Goal: Check status

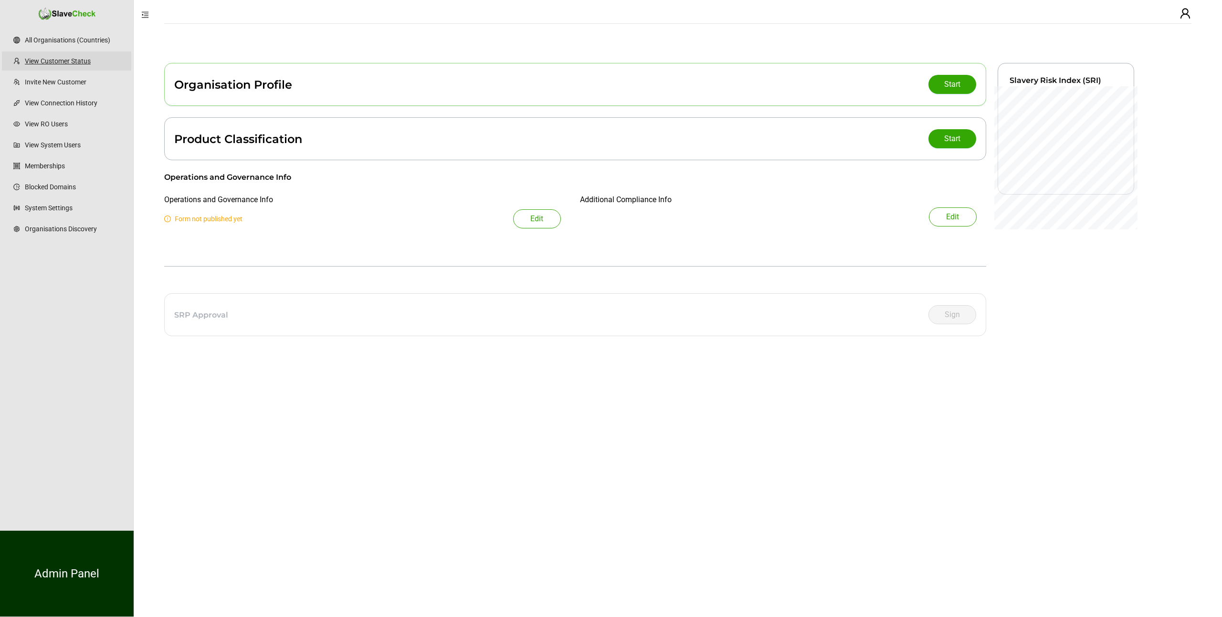
click at [84, 62] on link "View Customer Status" at bounding box center [74, 61] width 99 height 19
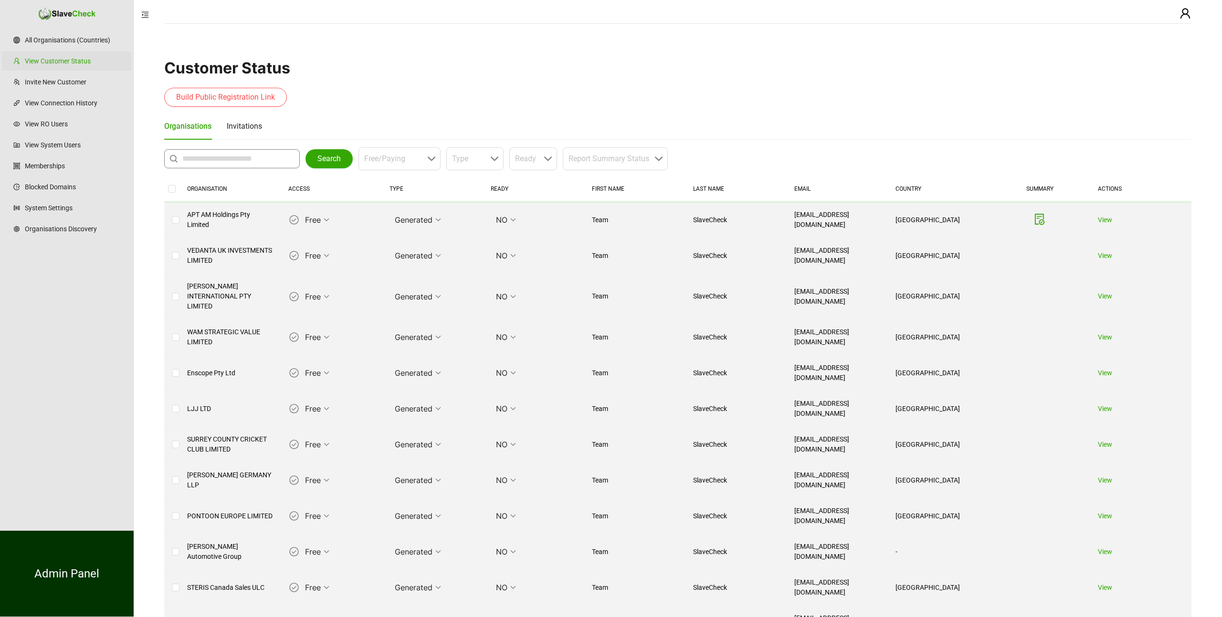
click at [221, 161] on input "text" at bounding box center [234, 158] width 104 height 11
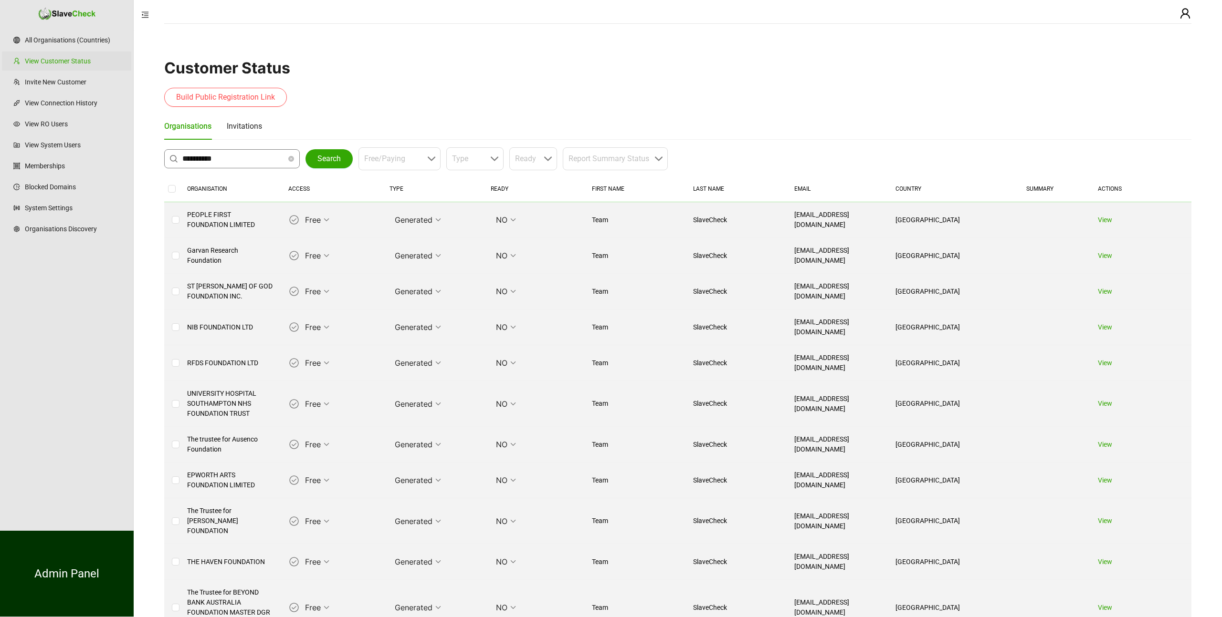
click at [208, 158] on input "**********" at bounding box center [234, 158] width 104 height 11
type input "**********"
click at [326, 158] on span "Search" at bounding box center [328, 158] width 23 height 11
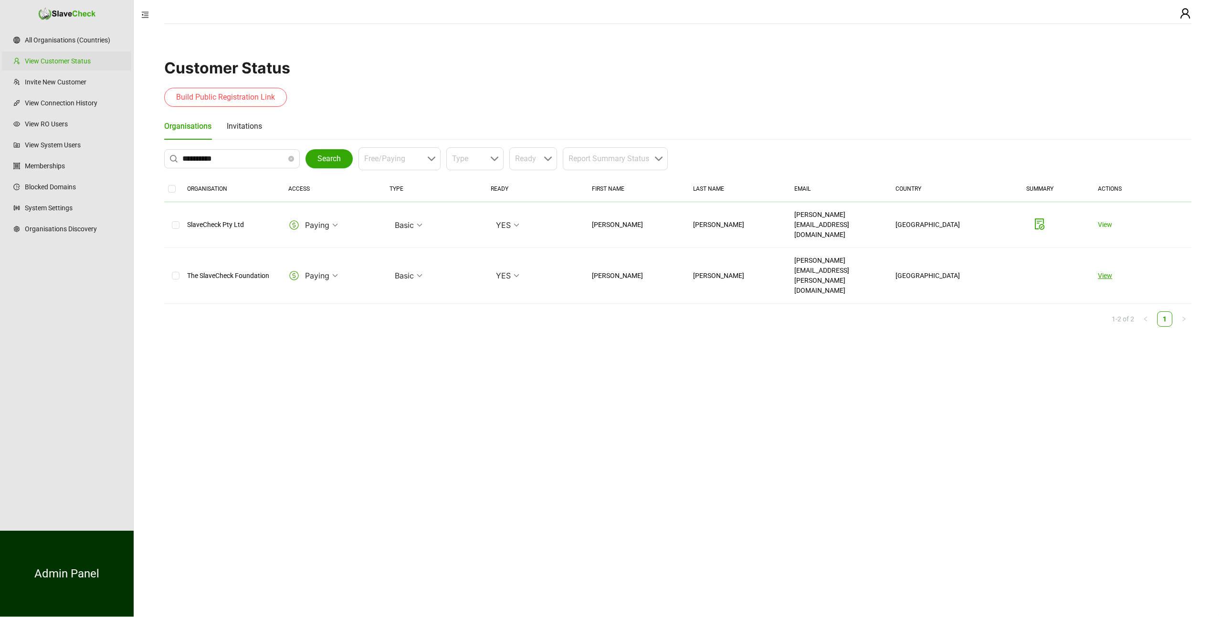
click at [1100, 272] on link "View" at bounding box center [1105, 276] width 14 height 8
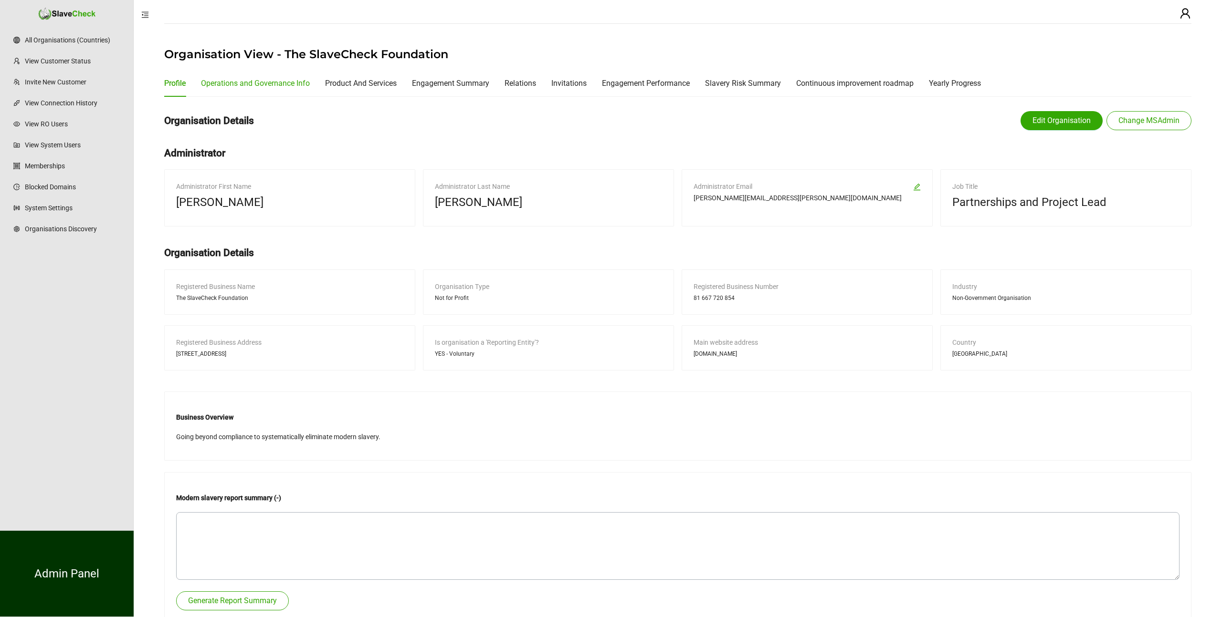
click at [277, 82] on div "Operations and Governance Info" at bounding box center [255, 83] width 109 height 12
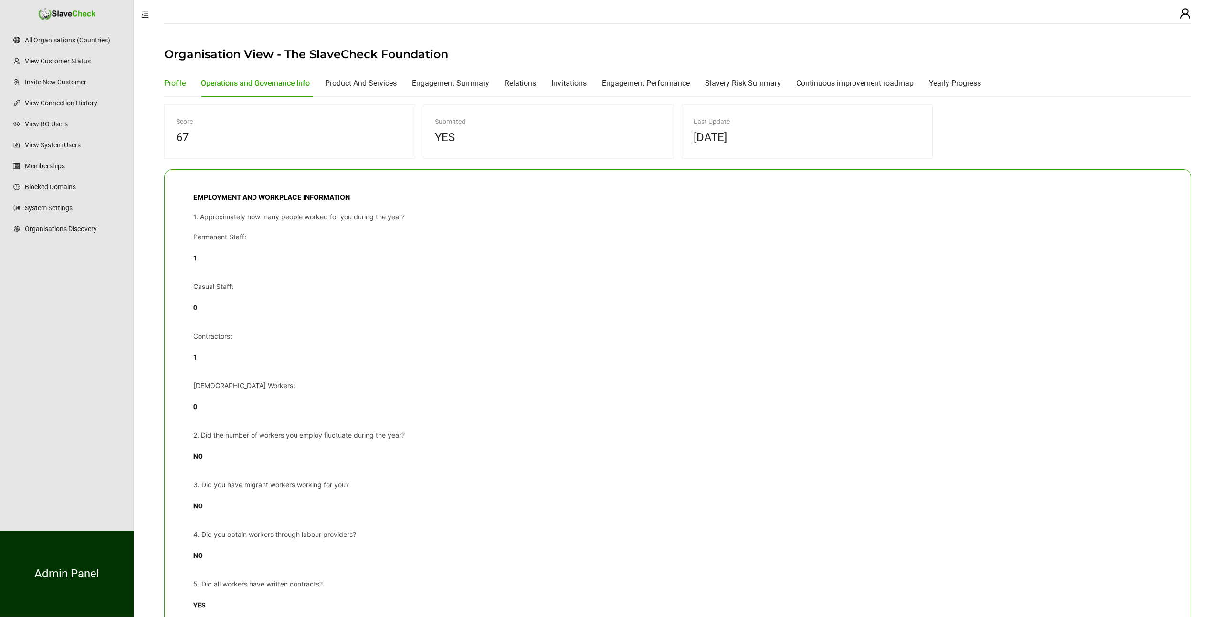
click at [179, 82] on div "Profile" at bounding box center [174, 83] width 21 height 12
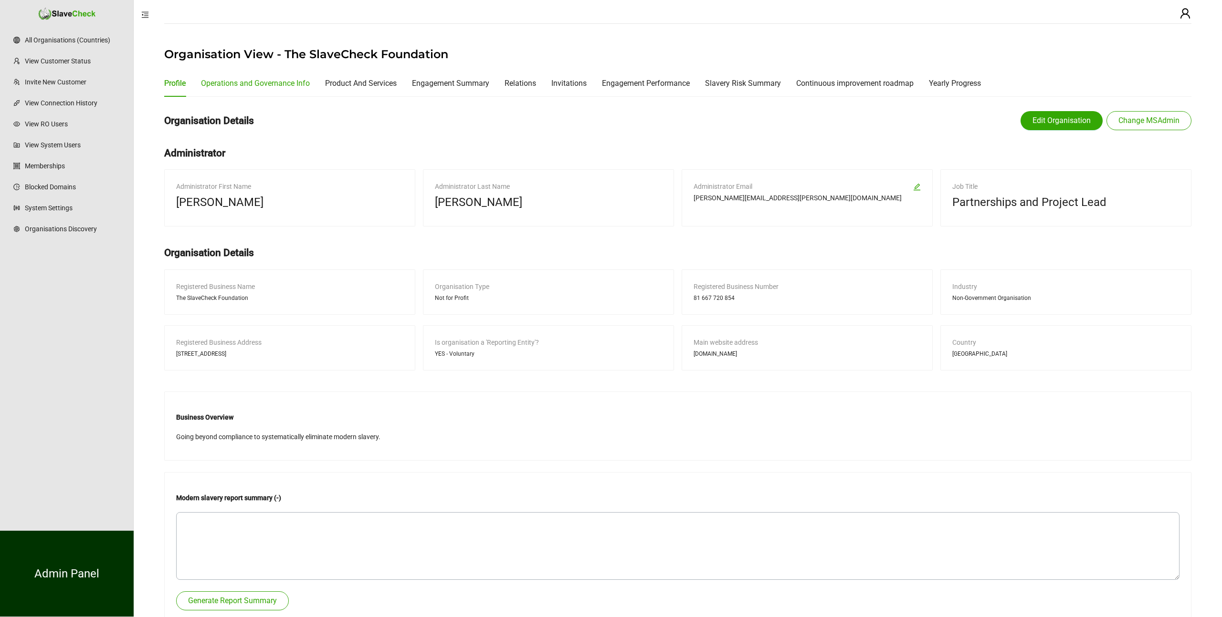
click at [266, 84] on div "Operations and Governance Info" at bounding box center [255, 83] width 109 height 12
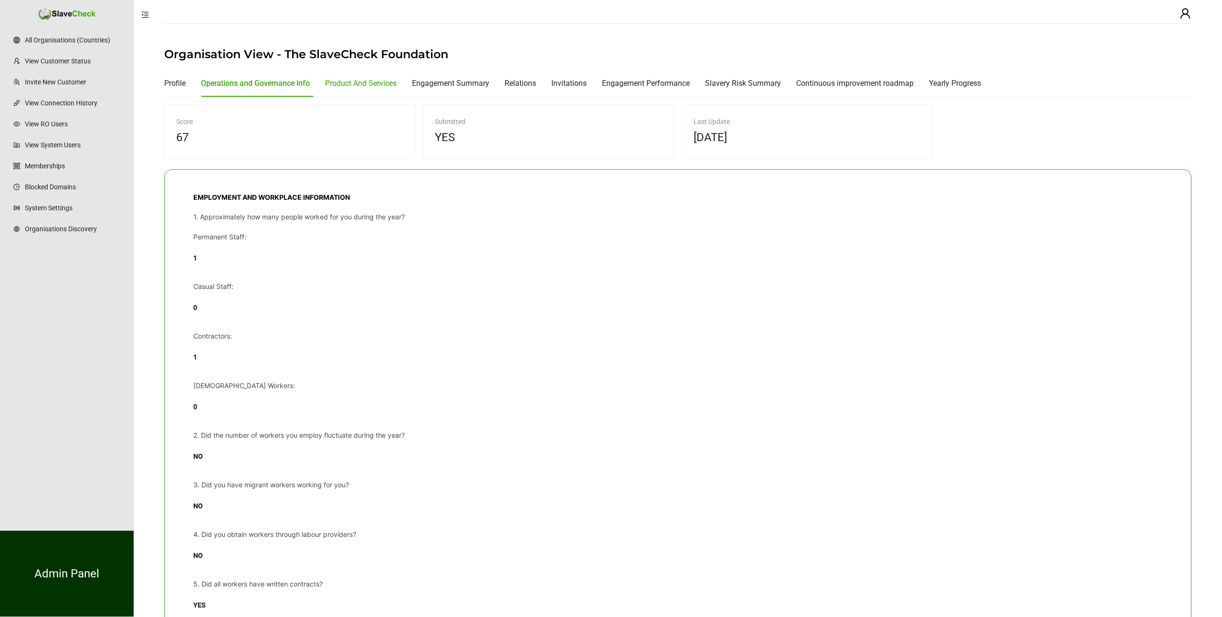
click at [356, 84] on div "Product And Services" at bounding box center [361, 83] width 72 height 12
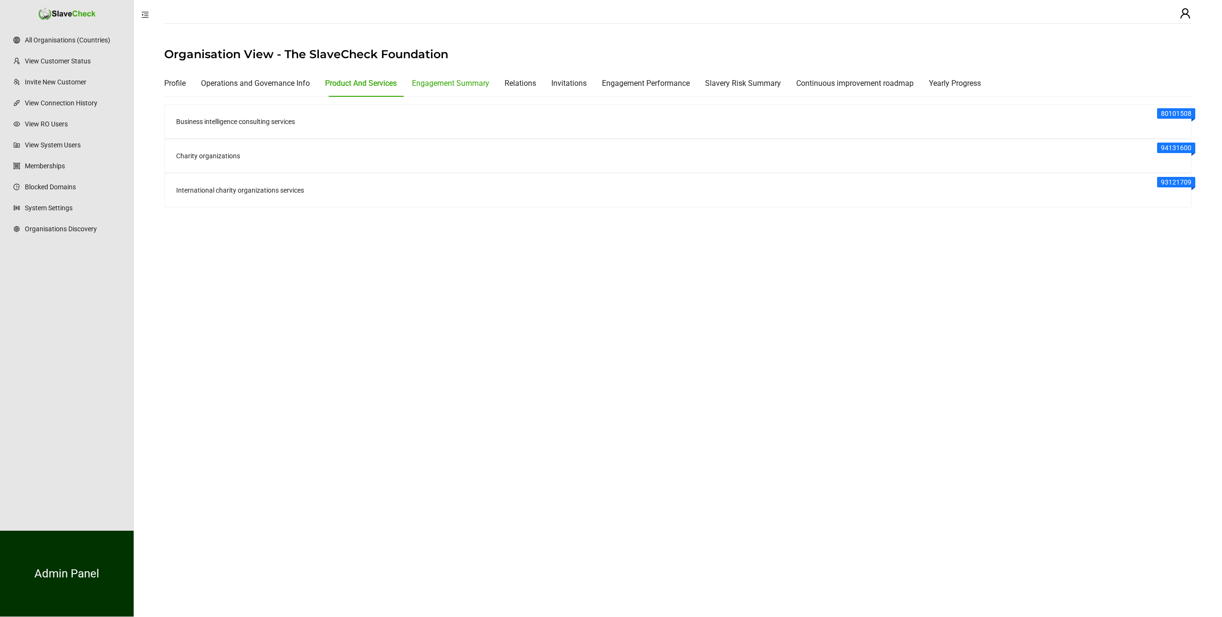
click at [457, 84] on div "Engagement Summary" at bounding box center [450, 83] width 77 height 12
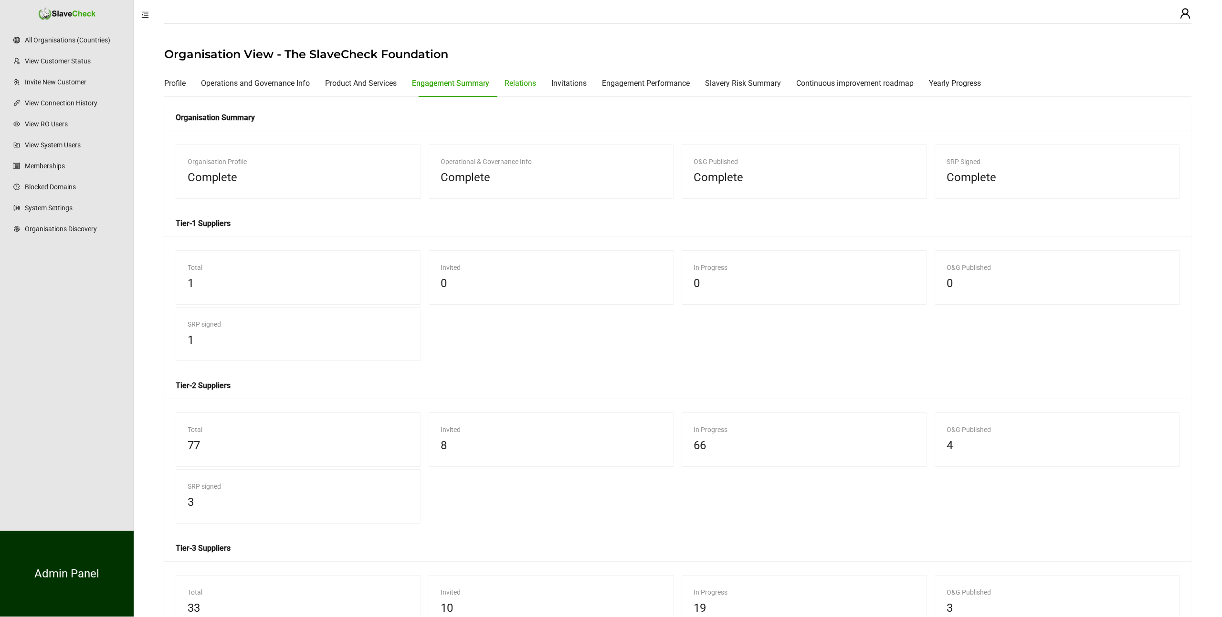
click at [527, 81] on div "Relations" at bounding box center [519, 83] width 31 height 12
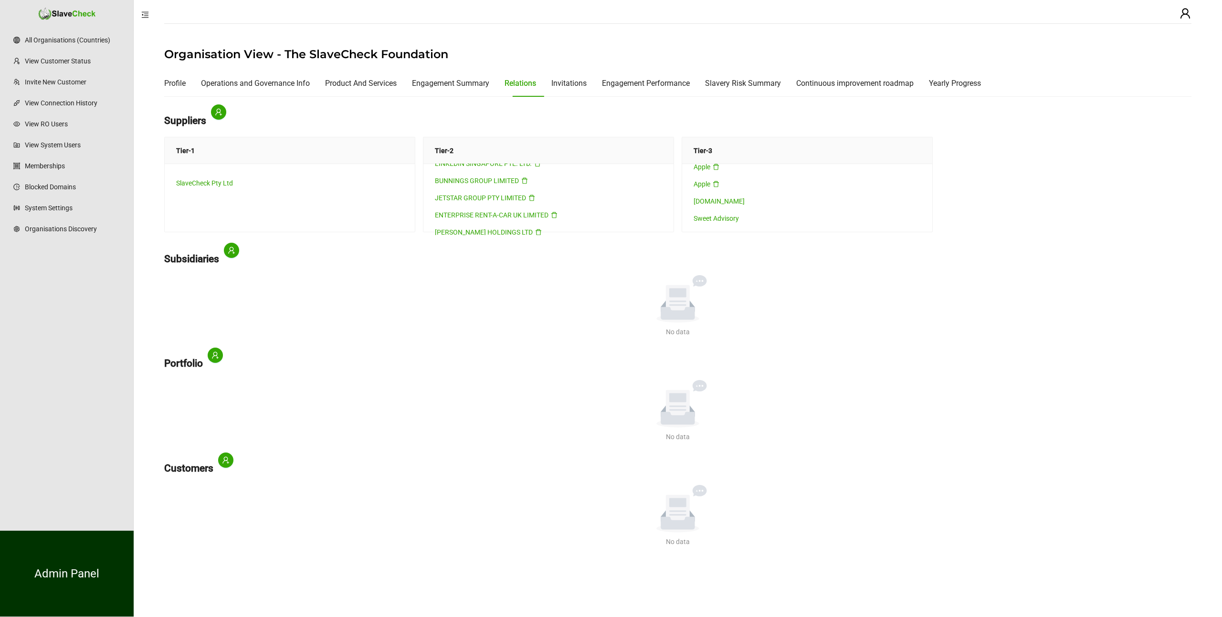
scroll to position [345, 0]
click at [178, 82] on div "Profile" at bounding box center [174, 83] width 21 height 12
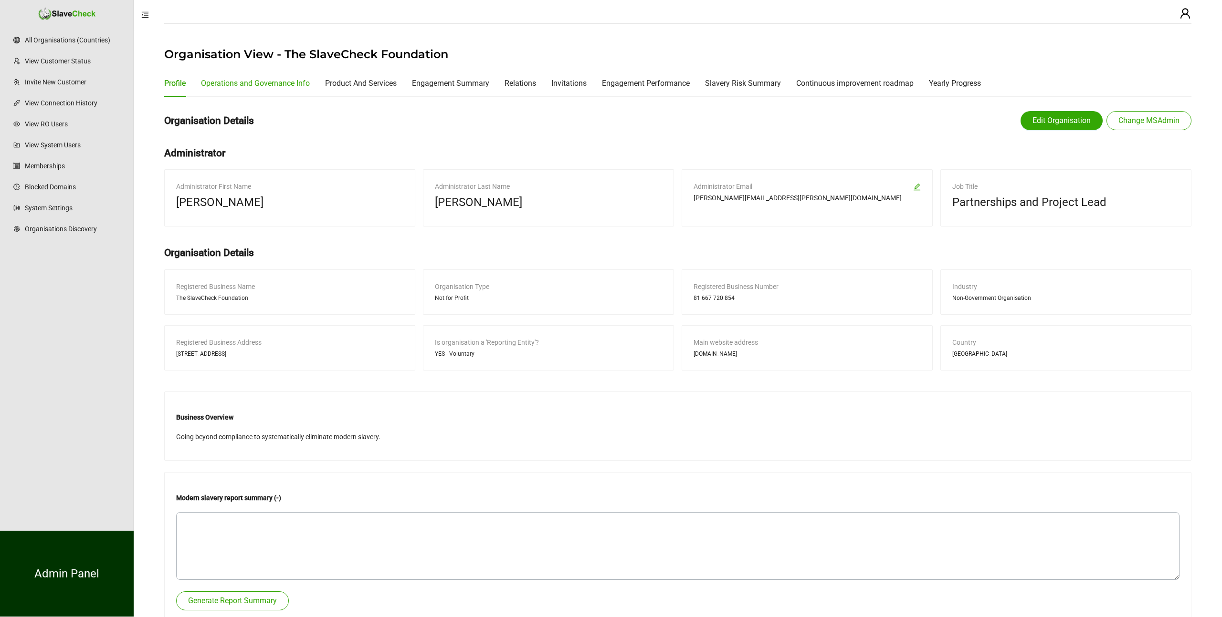
click at [217, 81] on div "Operations and Governance Info" at bounding box center [255, 83] width 109 height 12
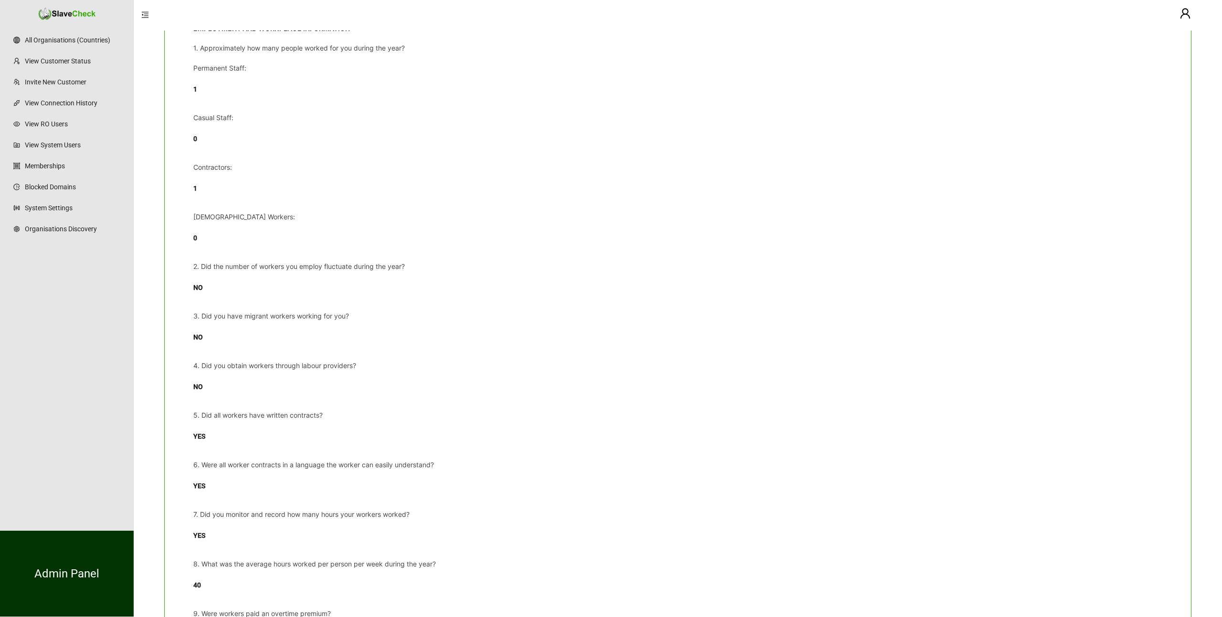
scroll to position [0, 0]
